Goal: Information Seeking & Learning: Learn about a topic

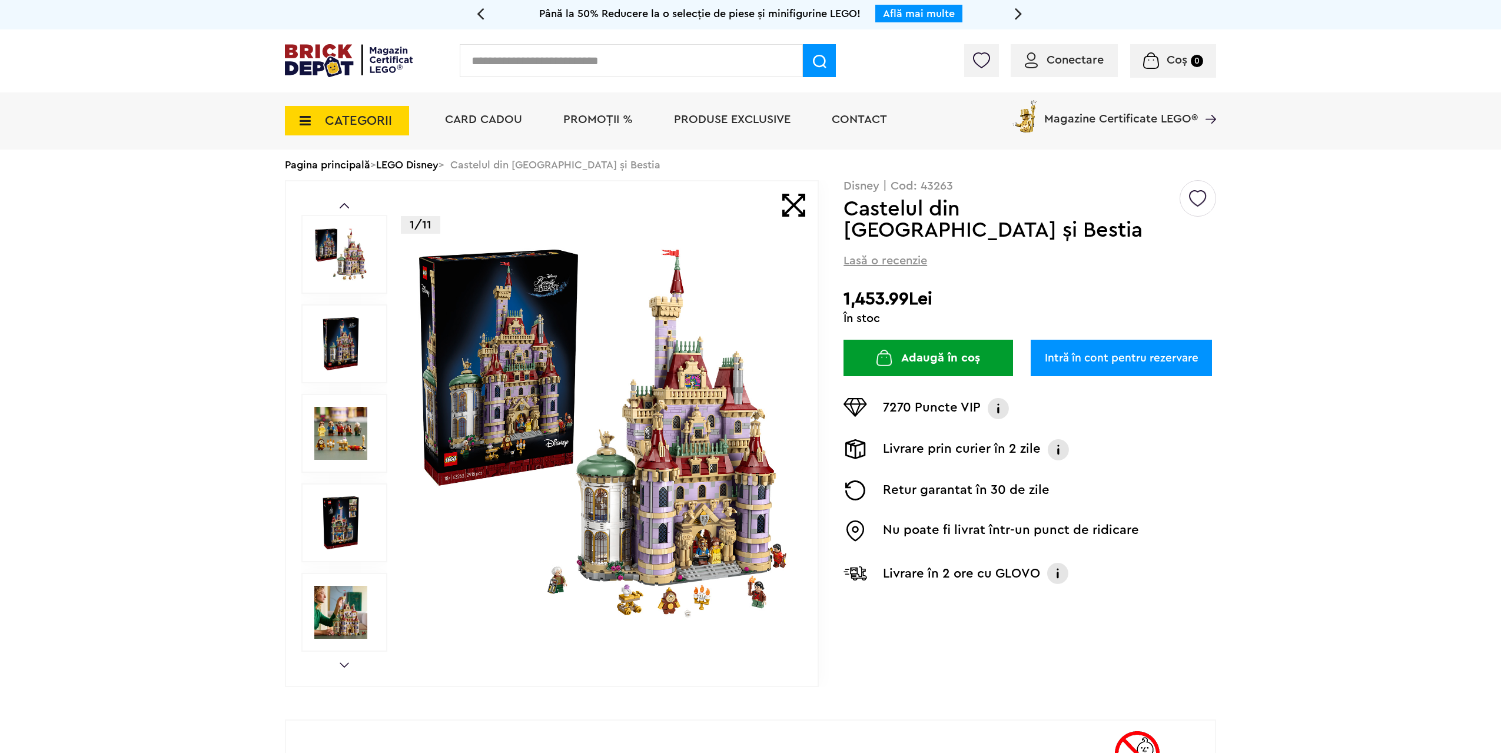
click at [566, 479] on img at bounding box center [602, 433] width 379 height 379
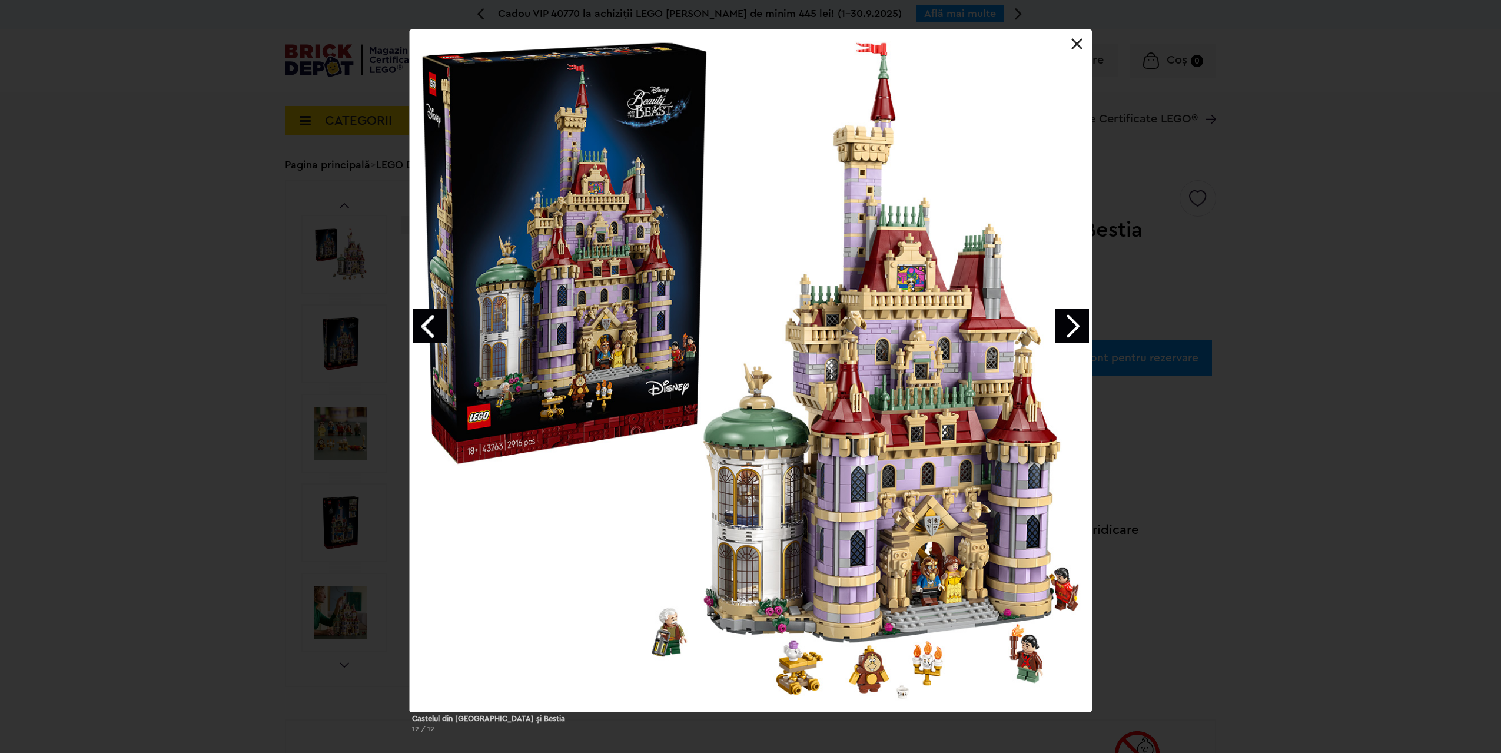
click at [1218, 572] on div "Castelul din Frumoasa şi Bestia 12 / 12" at bounding box center [750, 385] width 1501 height 713
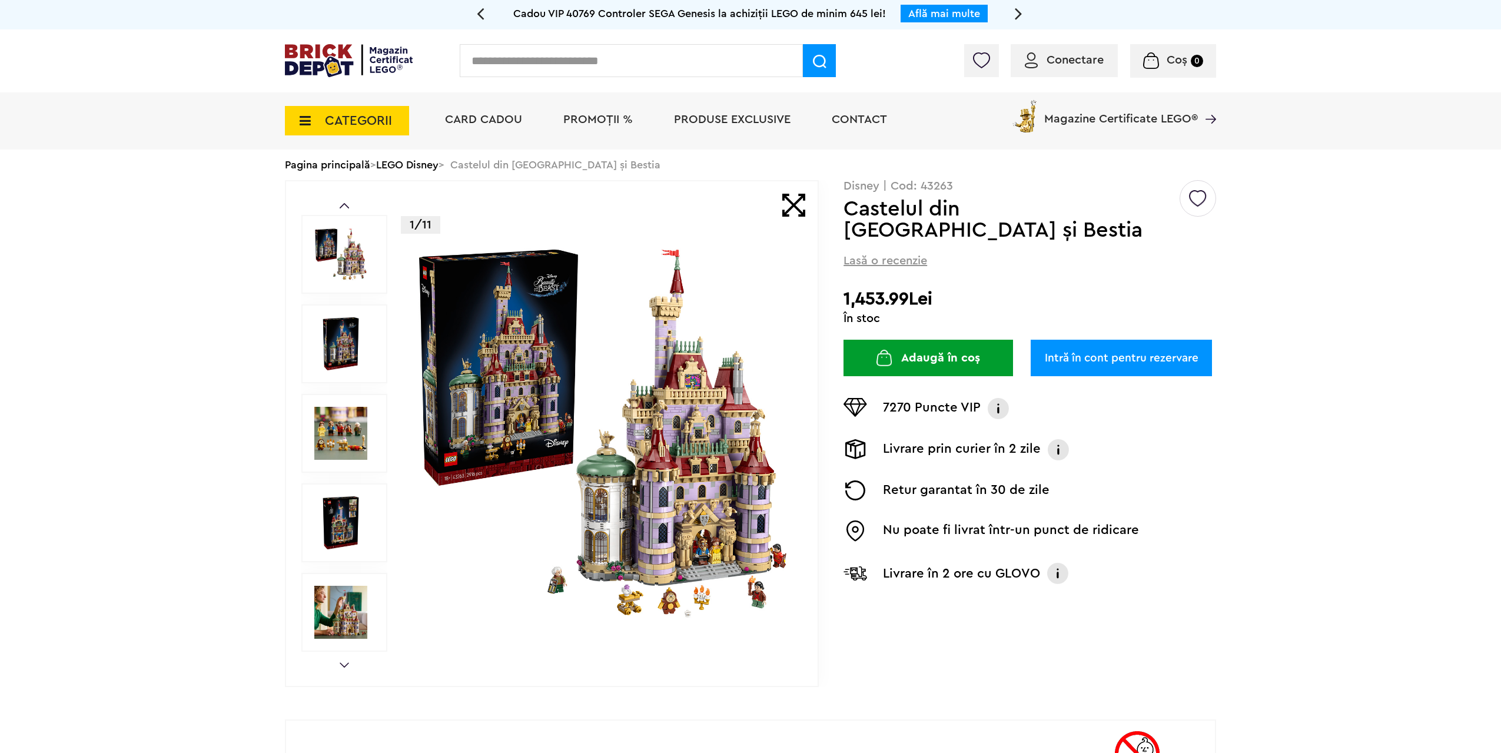
click at [355, 437] on img at bounding box center [340, 433] width 53 height 53
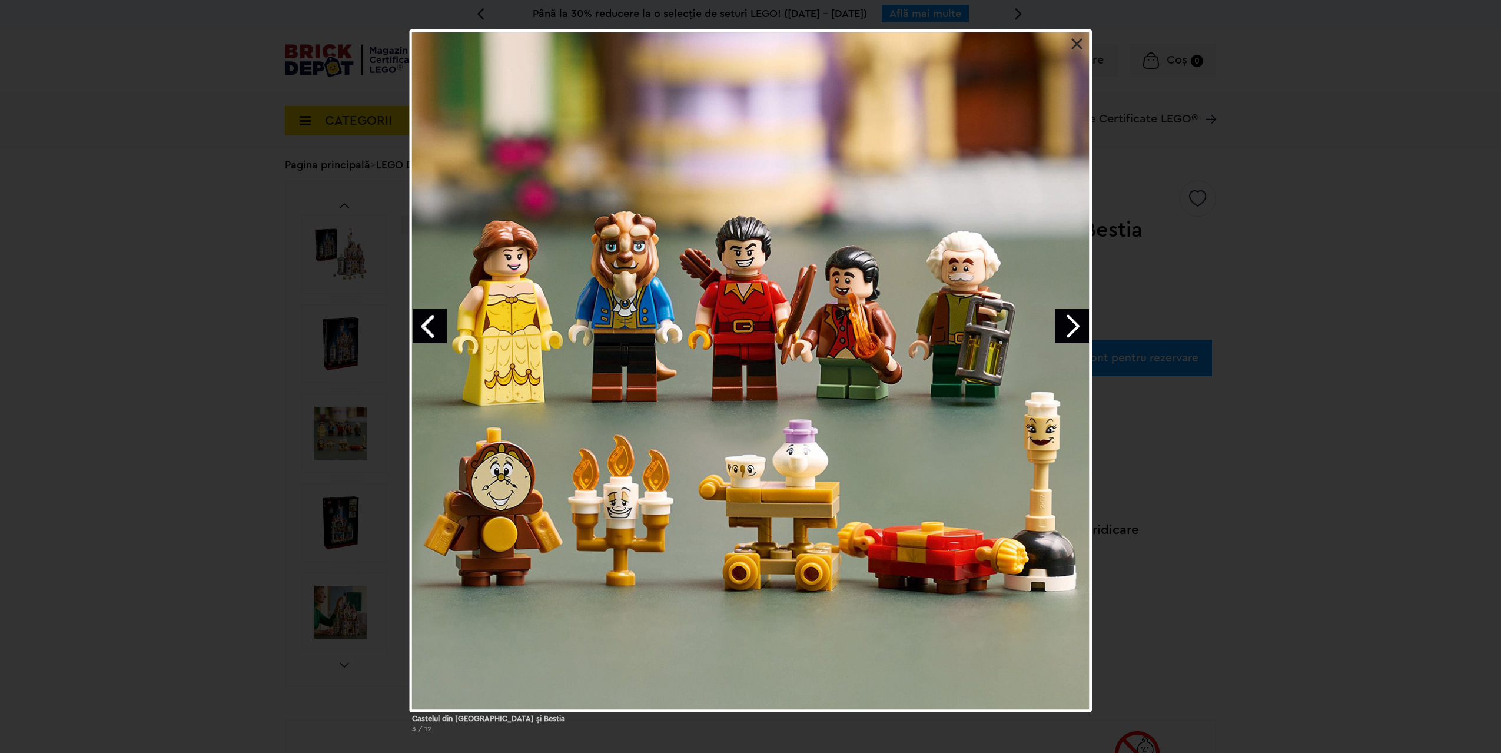
click at [1202, 569] on div "Castelul din Frumoasa şi Bestia 3 / 12" at bounding box center [750, 385] width 1501 height 713
